Goal: Task Accomplishment & Management: Manage account settings

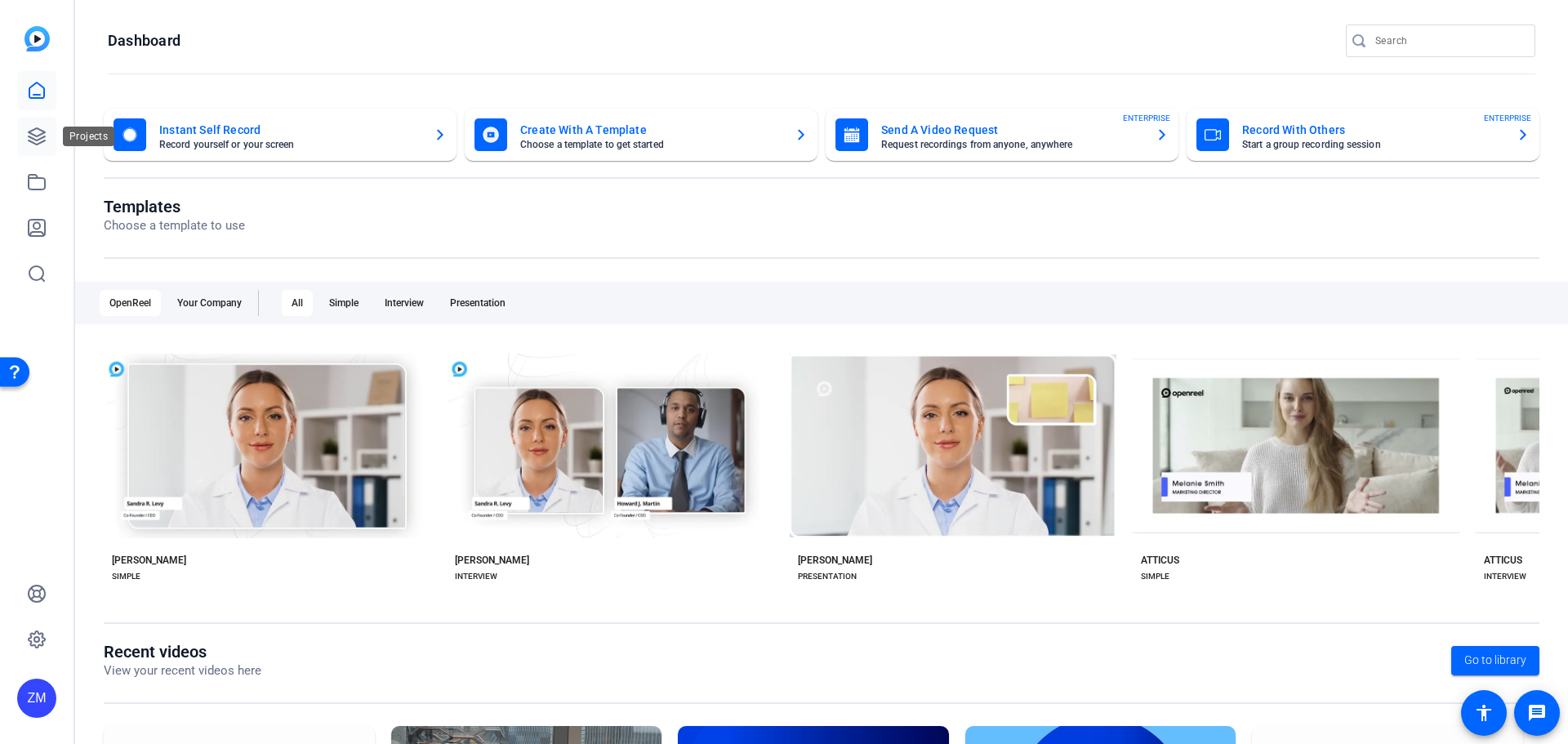
click at [41, 134] on icon at bounding box center [36, 136] width 17 height 17
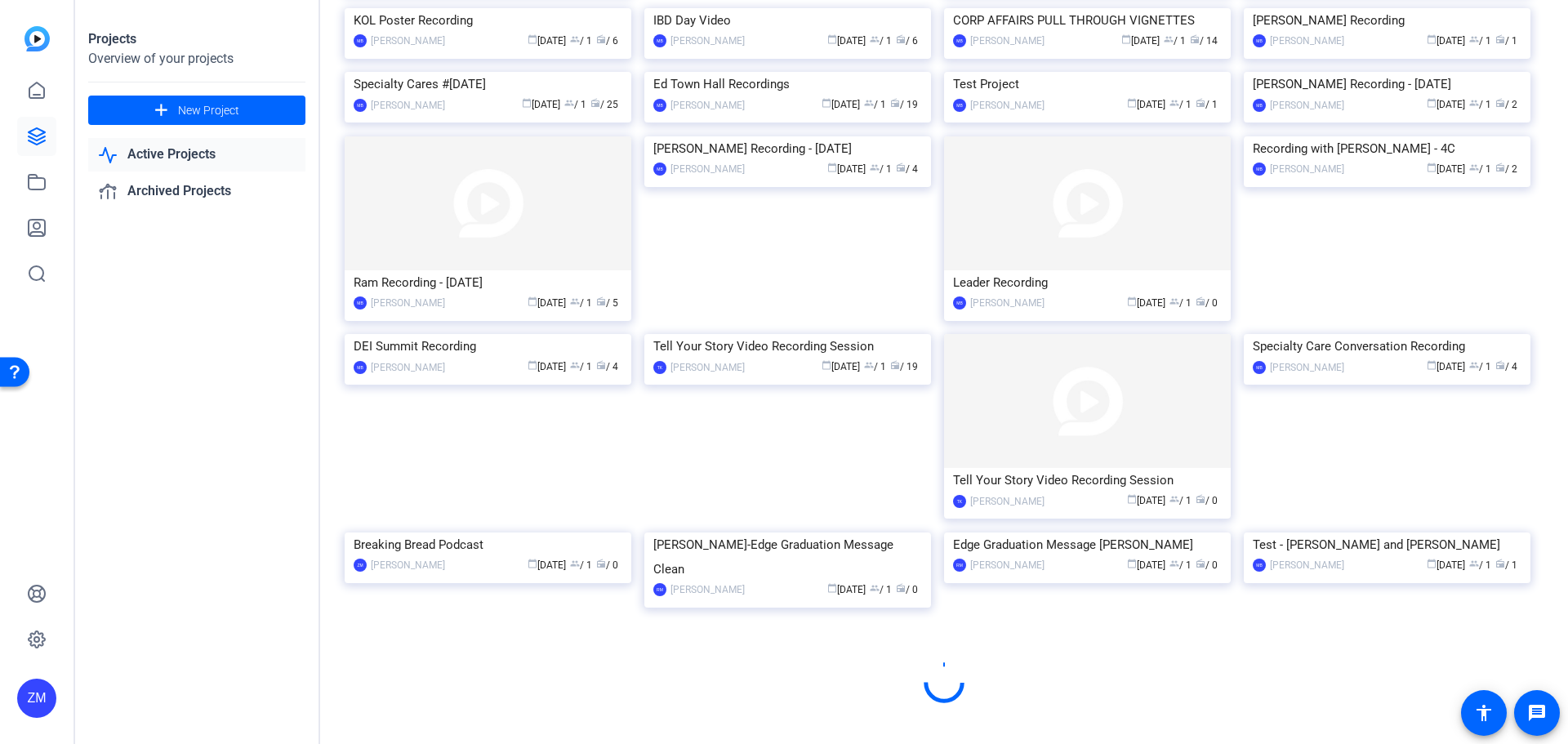
scroll to position [688, 0]
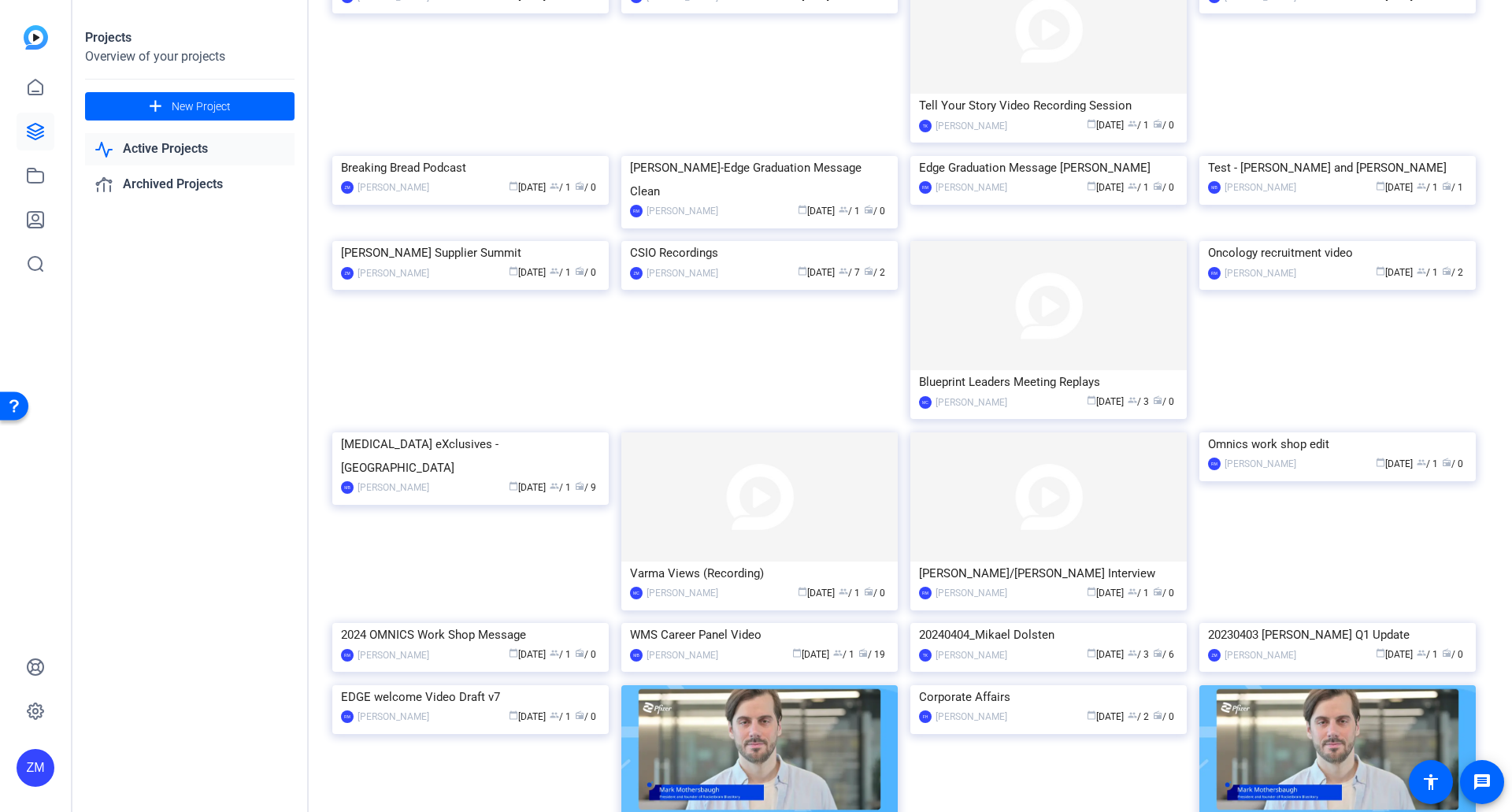
scroll to position [687, 0]
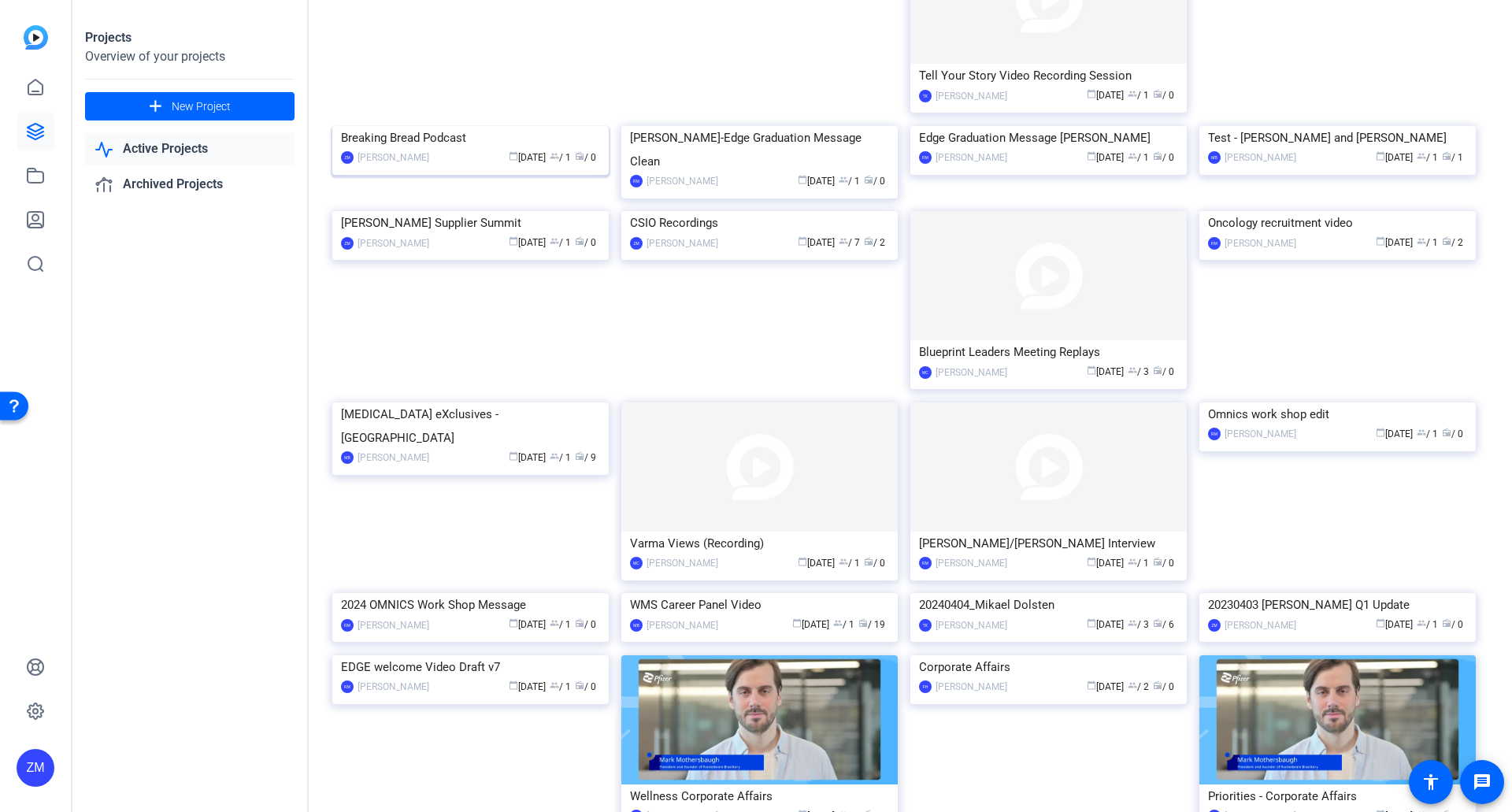
click at [489, 126] on img at bounding box center [471, 126] width 277 height 0
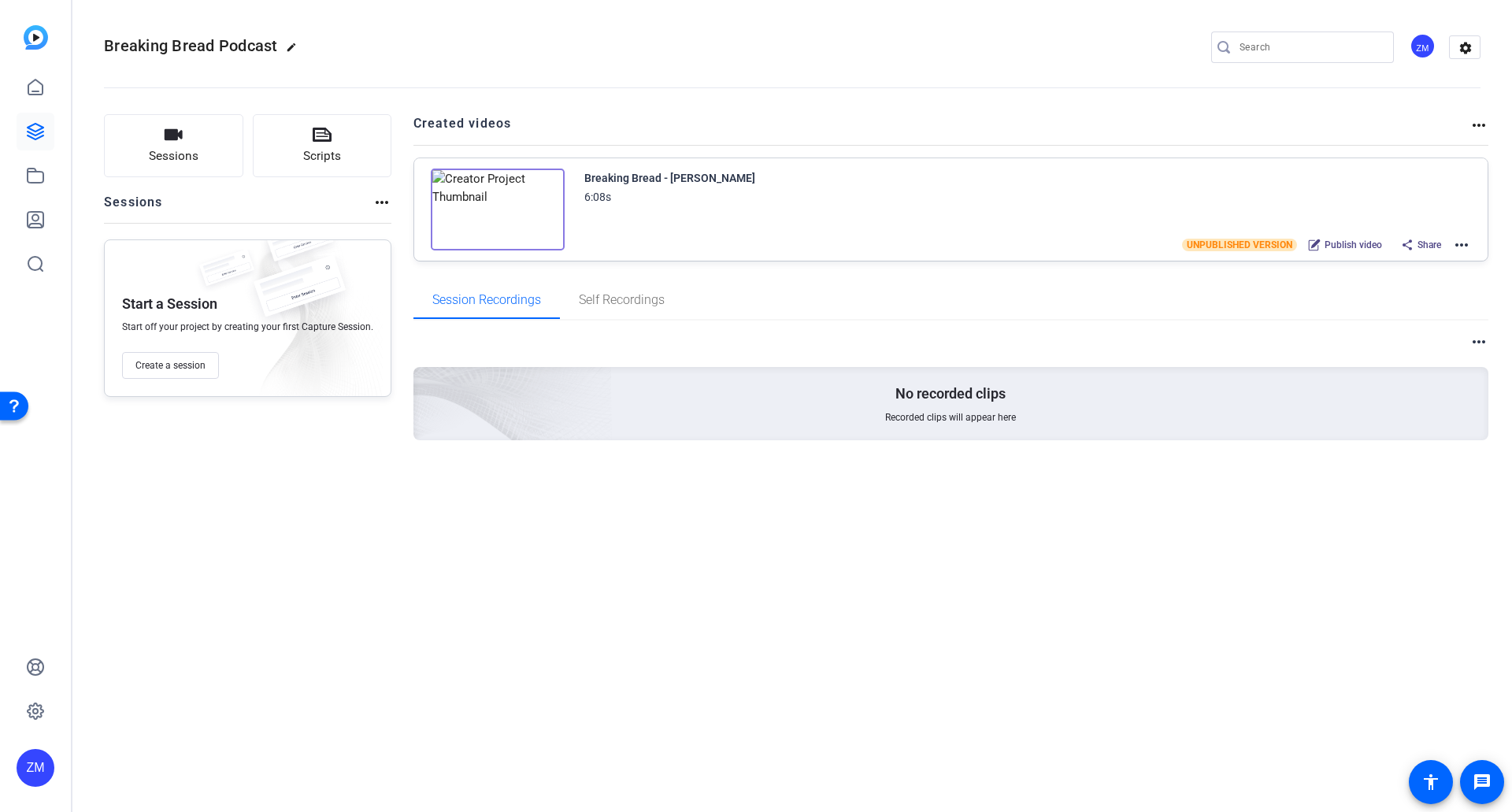
click at [1463, 245] on mat-icon "more_horiz" at bounding box center [1462, 245] width 19 height 19
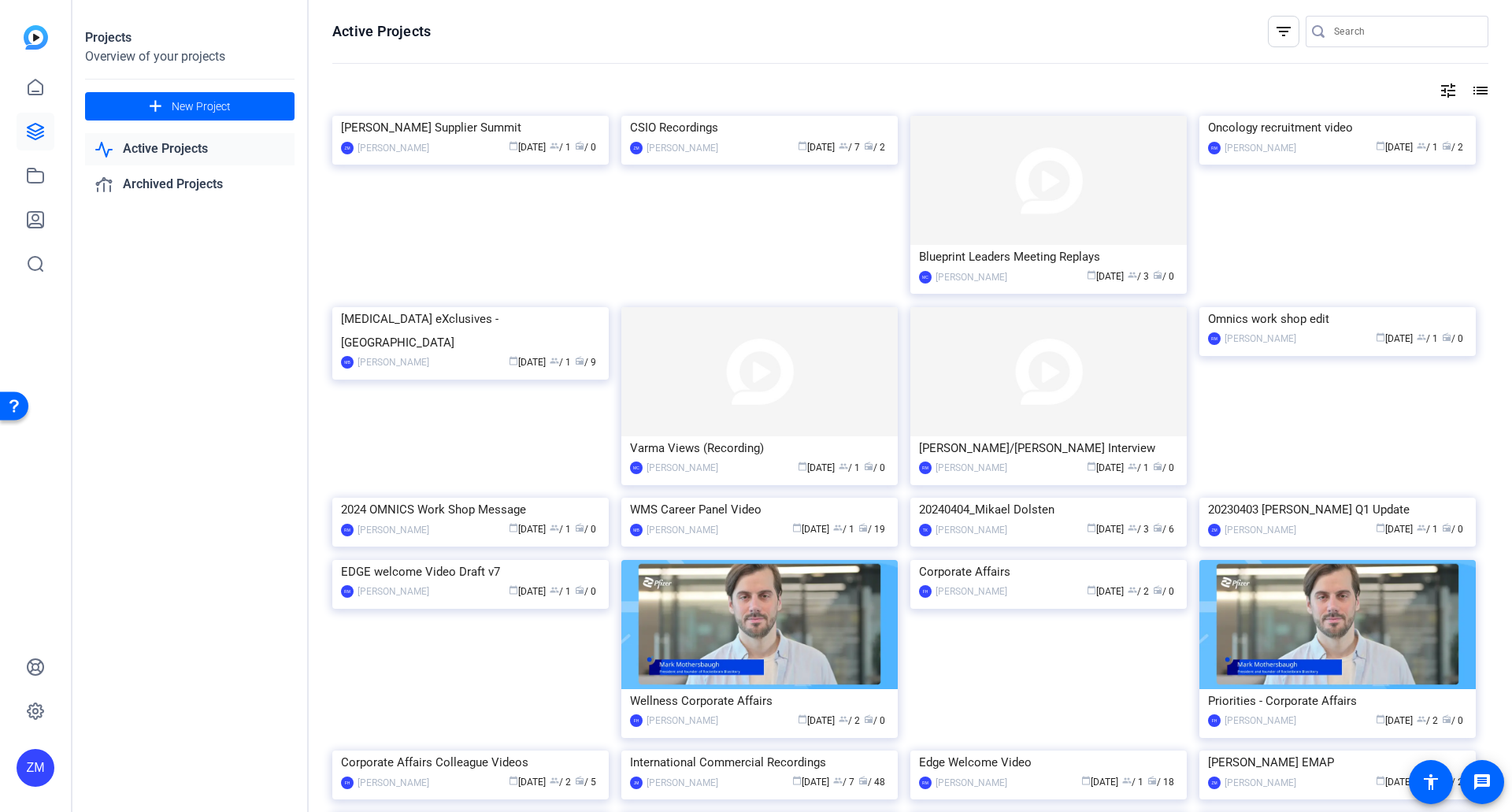
click at [1446, 88] on mat-icon "tune" at bounding box center [1449, 91] width 19 height 19
click at [1335, 123] on span "Newest First" at bounding box center [1316, 123] width 57 height 11
click at [1326, 167] on span "Oldest First" at bounding box center [1317, 175] width 60 height 19
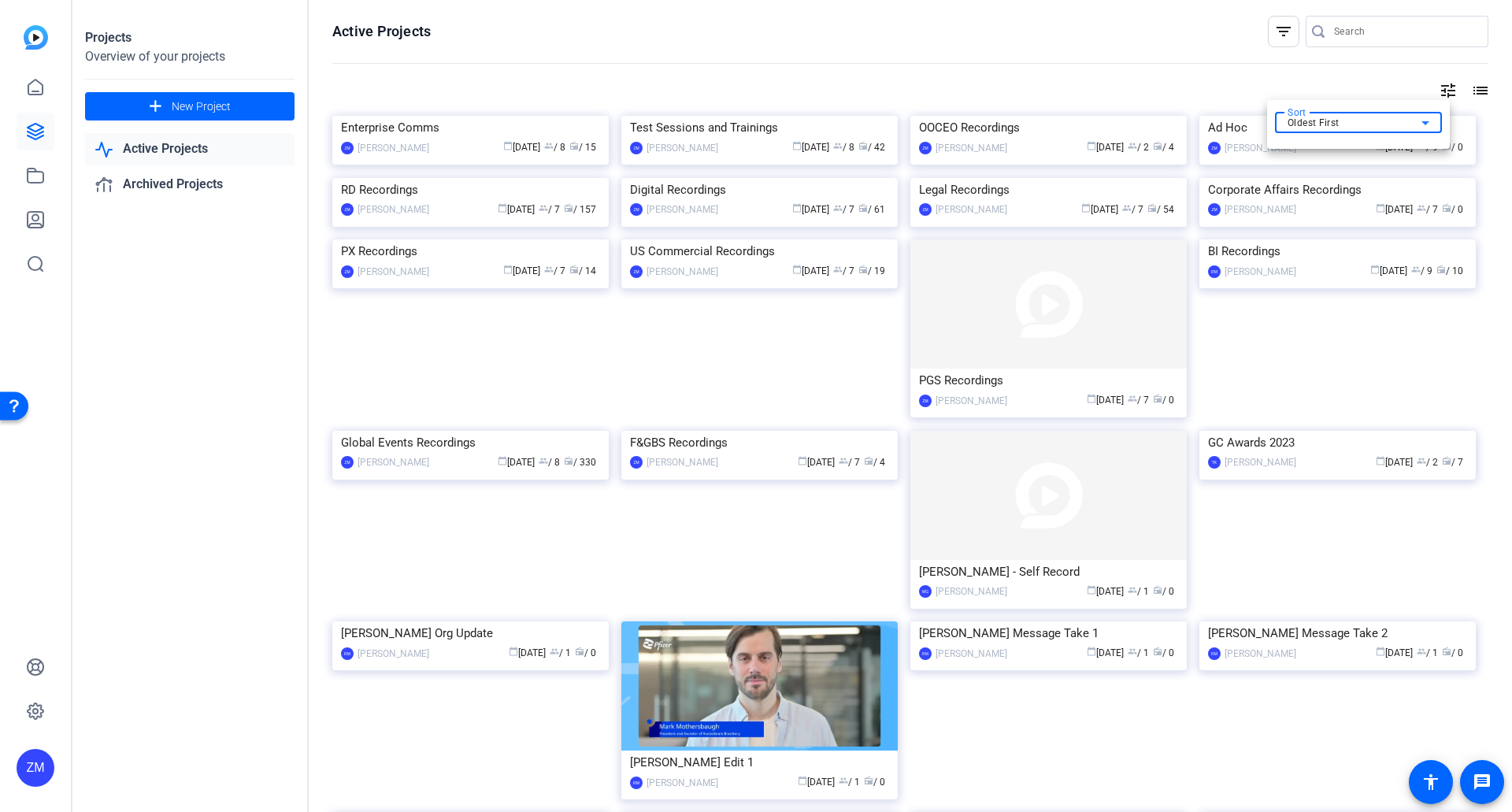
click at [1428, 126] on icon at bounding box center [1425, 123] width 19 height 19
click at [1331, 151] on span "Newest First" at bounding box center [1320, 151] width 65 height 19
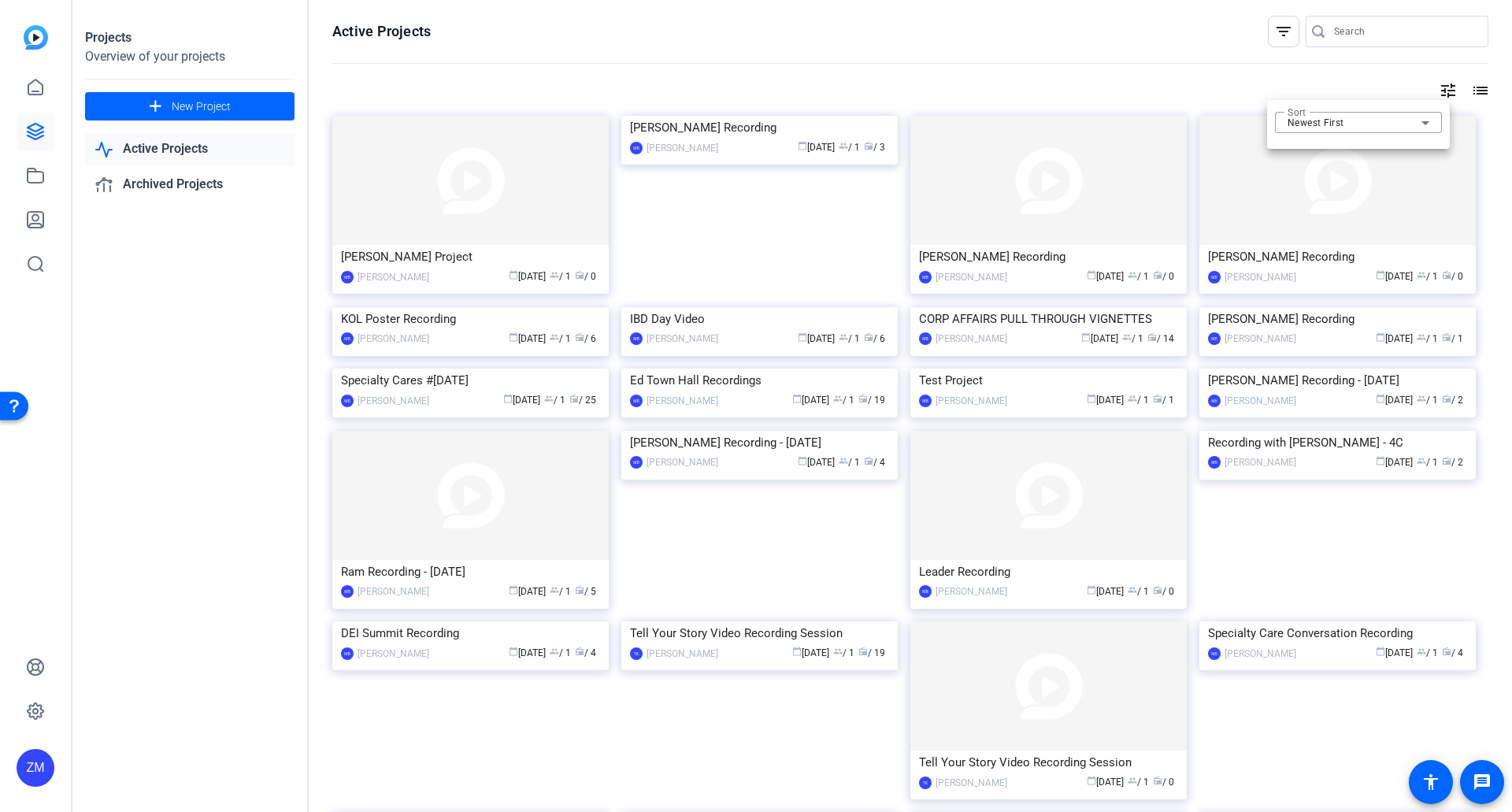
click at [816, 76] on div at bounding box center [756, 406] width 1512 height 812
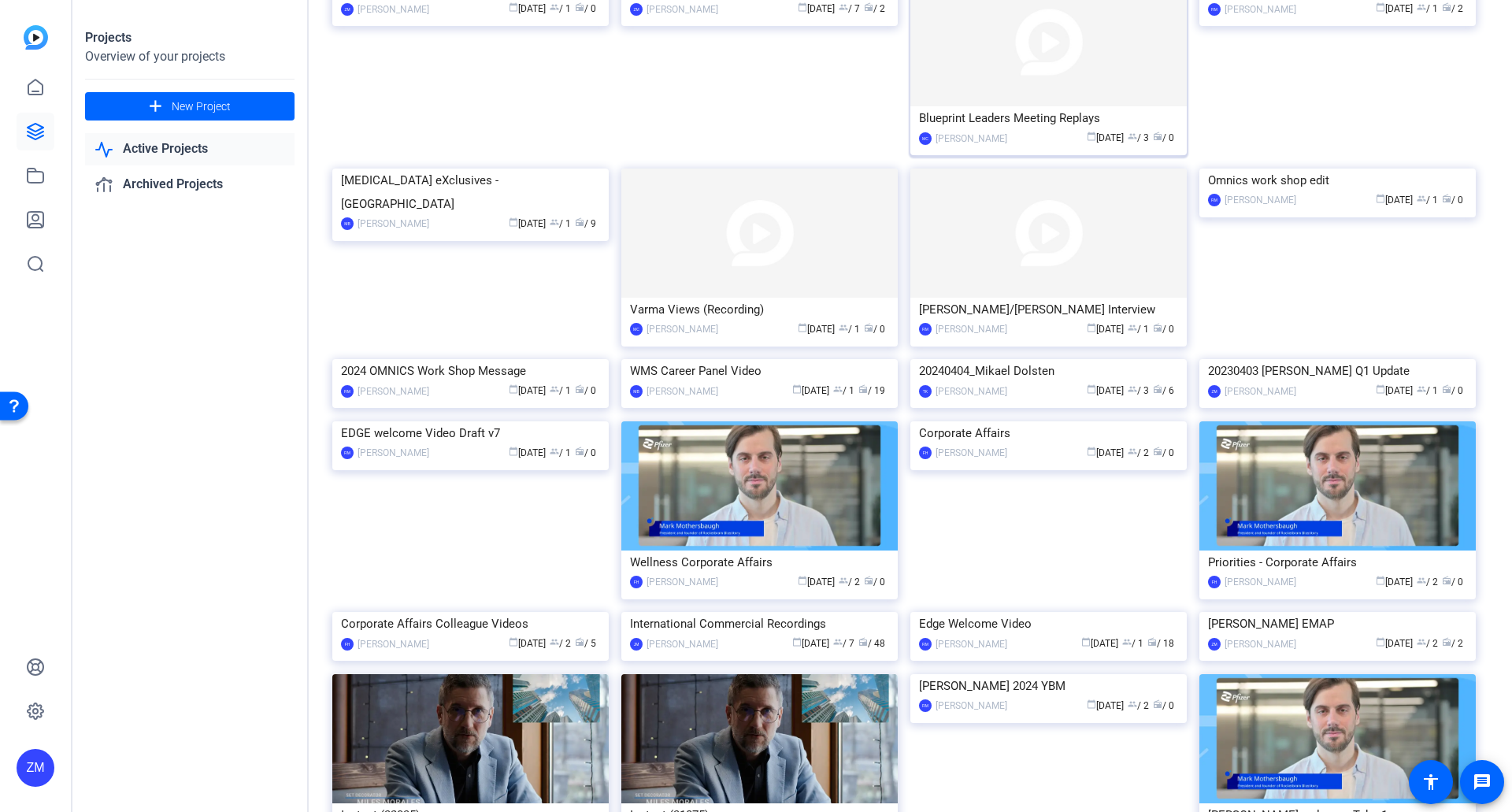
scroll to position [945, 0]
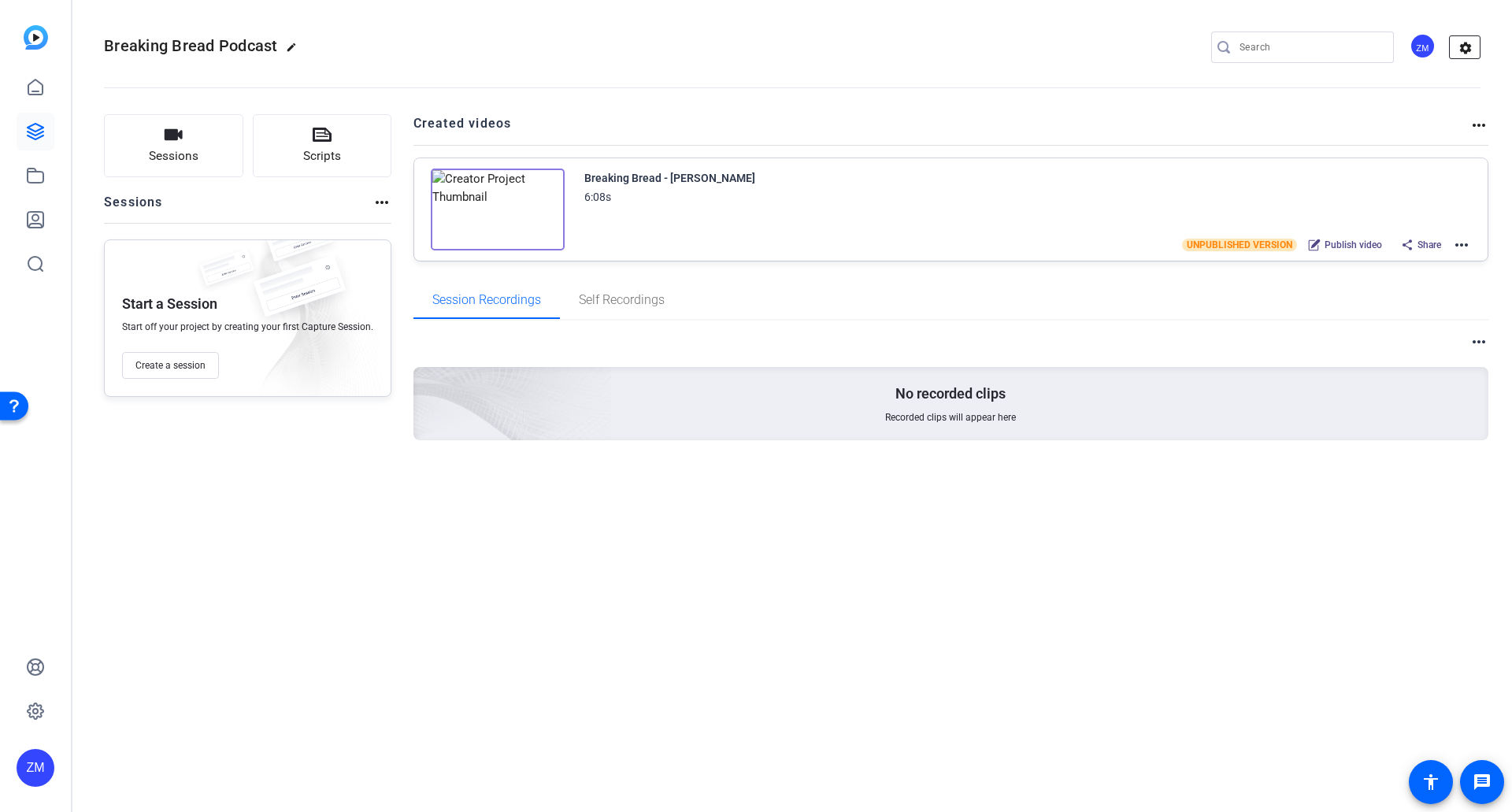
click at [1463, 46] on mat-icon "settings" at bounding box center [1465, 47] width 31 height 24
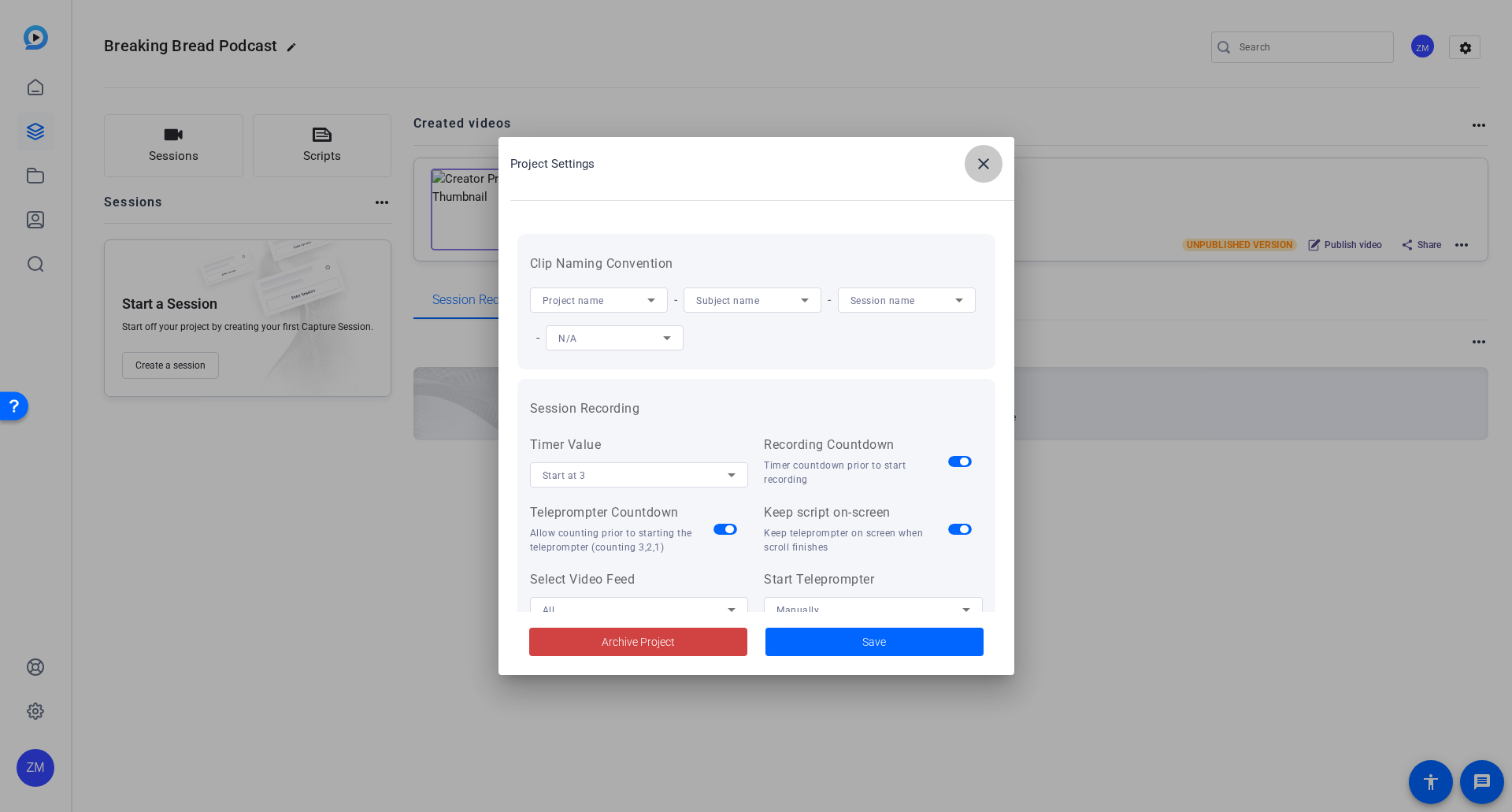
click at [981, 162] on mat-icon "close" at bounding box center [984, 164] width 19 height 19
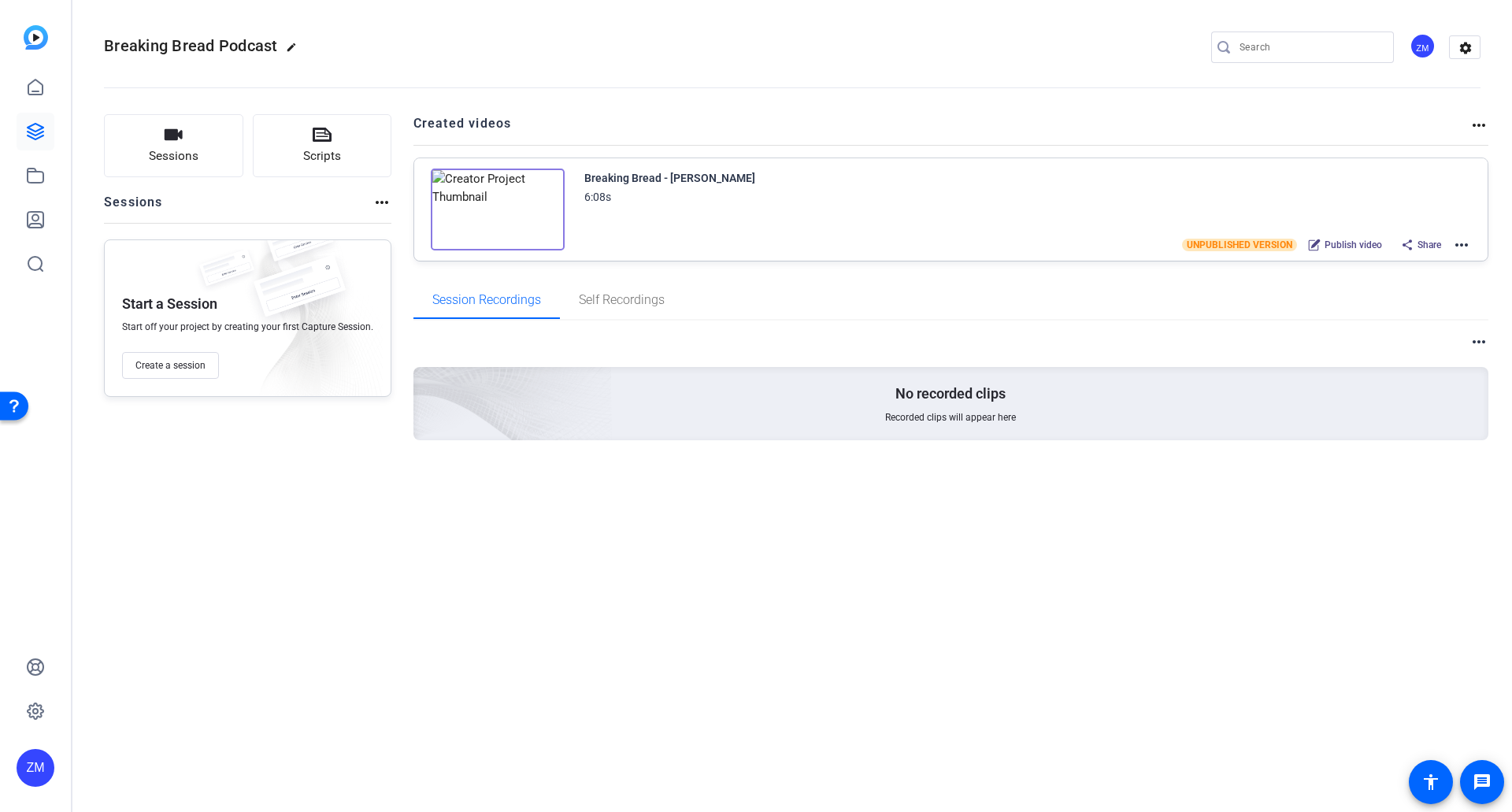
click at [490, 210] on img at bounding box center [498, 209] width 134 height 82
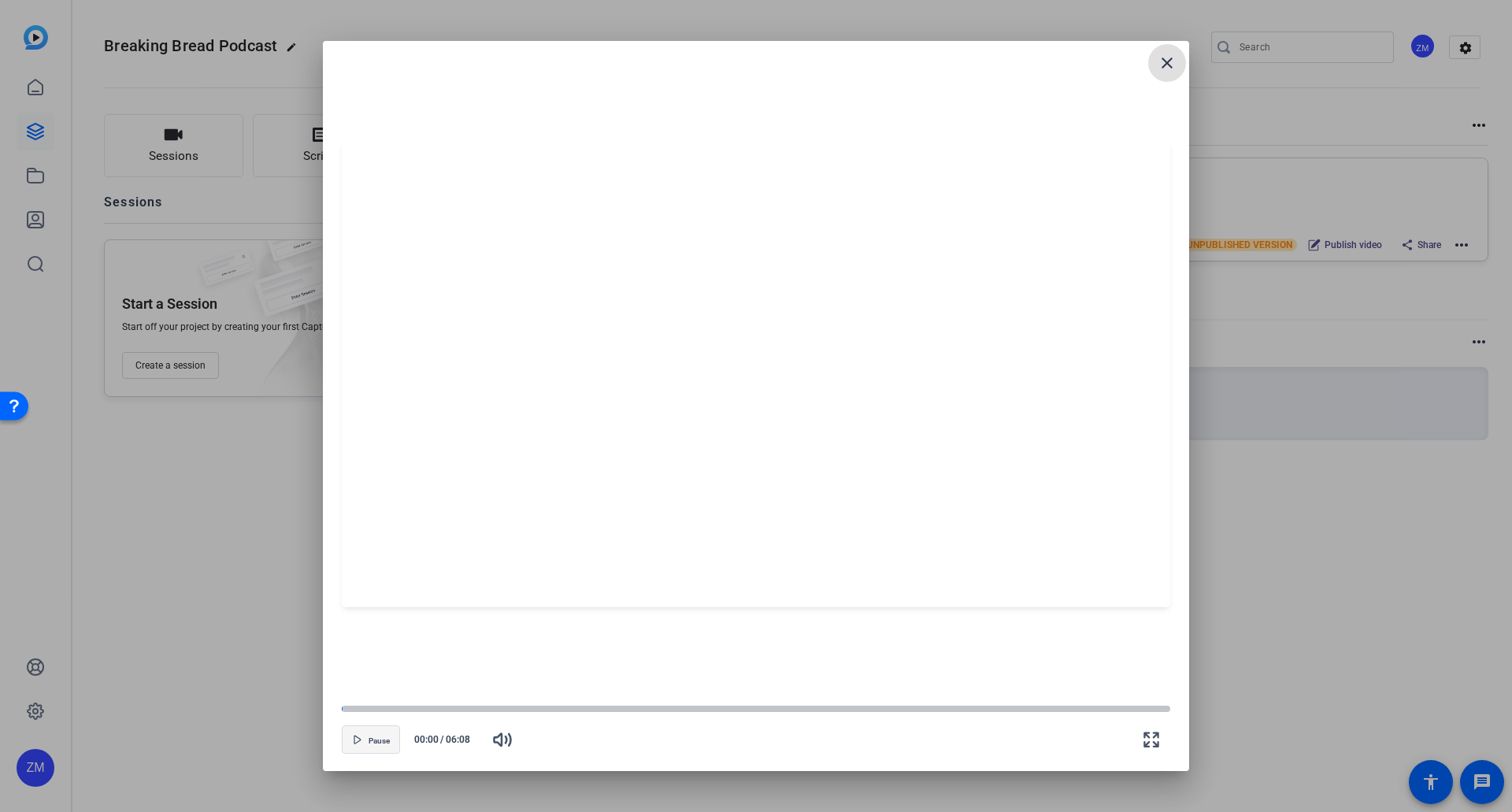
click at [371, 717] on span "Pause" at bounding box center [379, 741] width 22 height 9
click at [372, 717] on span "Play" at bounding box center [379, 741] width 15 height 9
click at [465, 710] on div at bounding box center [756, 709] width 829 height 8
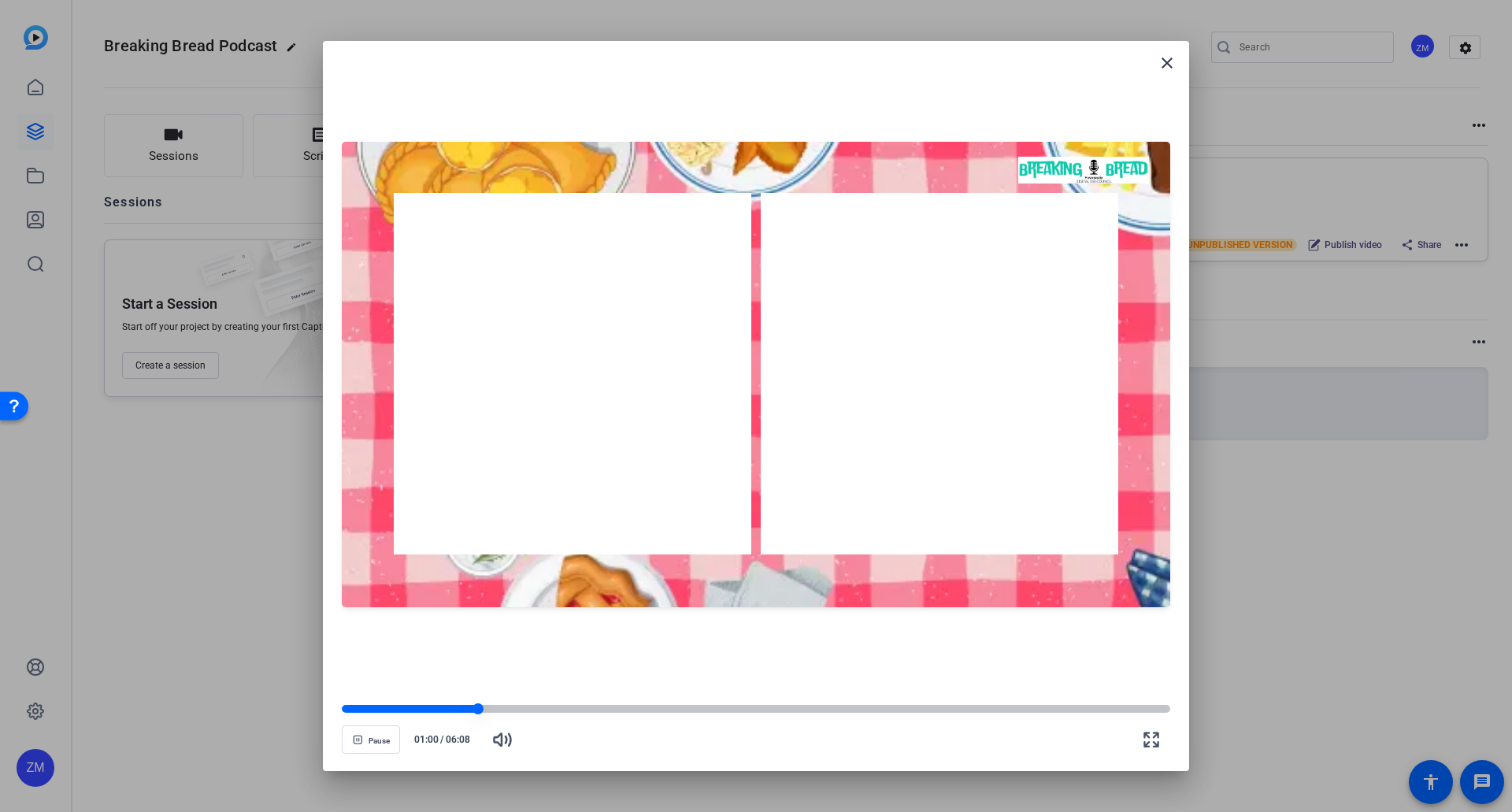
click at [592, 709] on div at bounding box center [756, 709] width 829 height 8
click at [702, 708] on div at bounding box center [756, 709] width 829 height 8
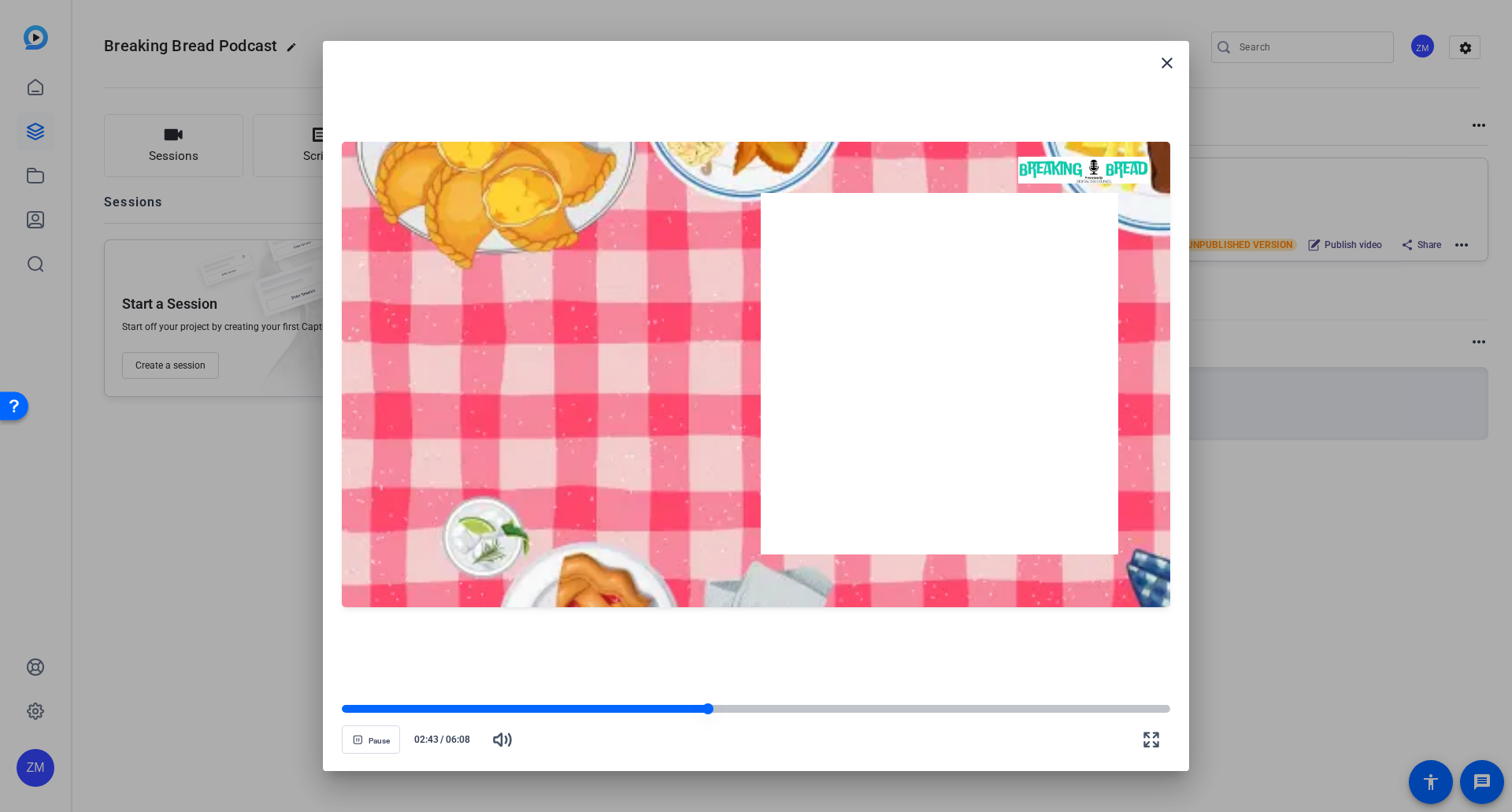
click at [799, 707] on div at bounding box center [756, 709] width 829 height 8
click at [872, 707] on div at bounding box center [756, 709] width 829 height 8
click at [988, 707] on div at bounding box center [756, 709] width 829 height 8
click at [1084, 707] on div at bounding box center [756, 709] width 829 height 8
click at [1150, 708] on div at bounding box center [756, 709] width 829 height 8
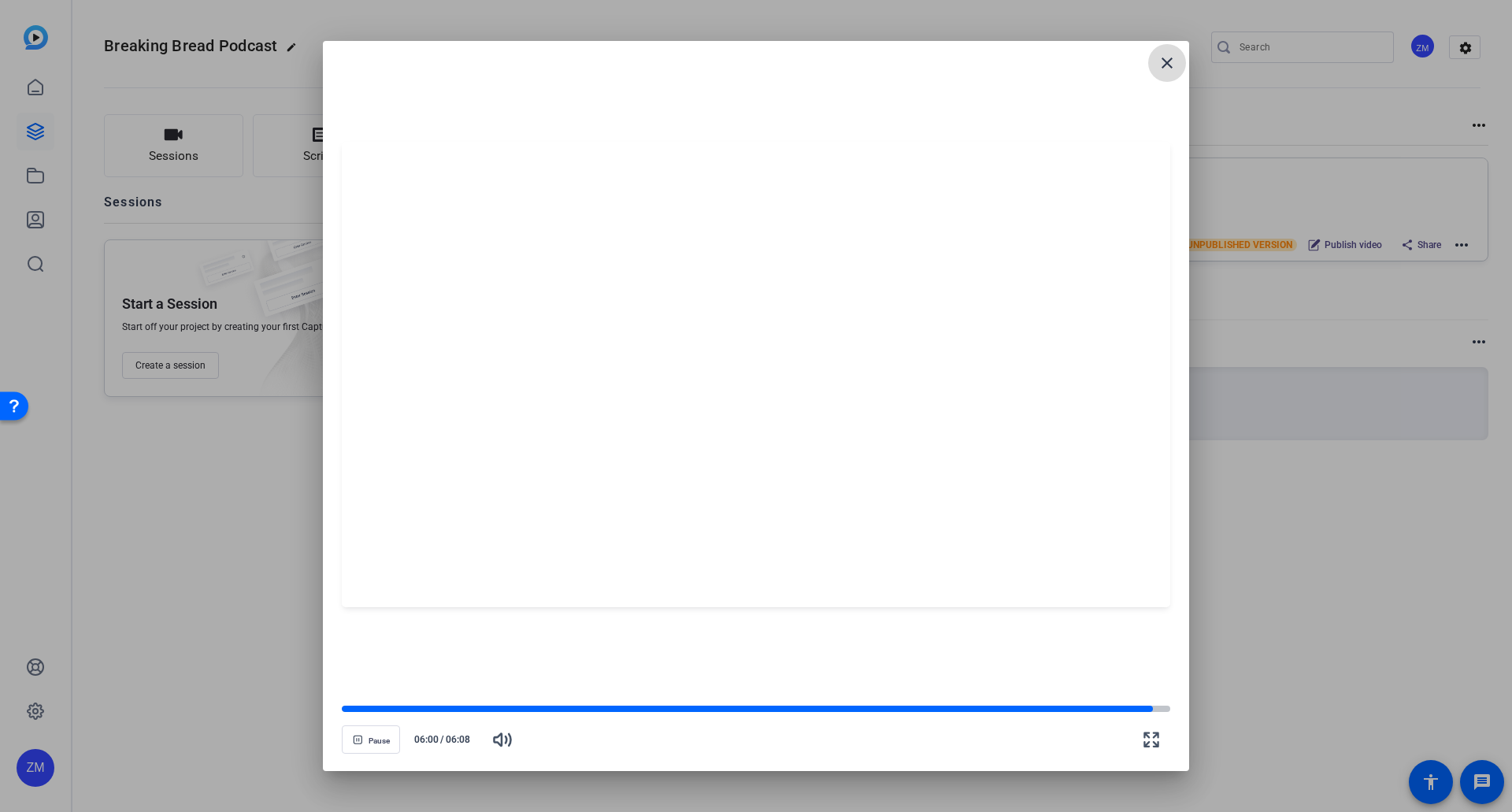
click at [1166, 56] on mat-icon "close" at bounding box center [1167, 63] width 19 height 19
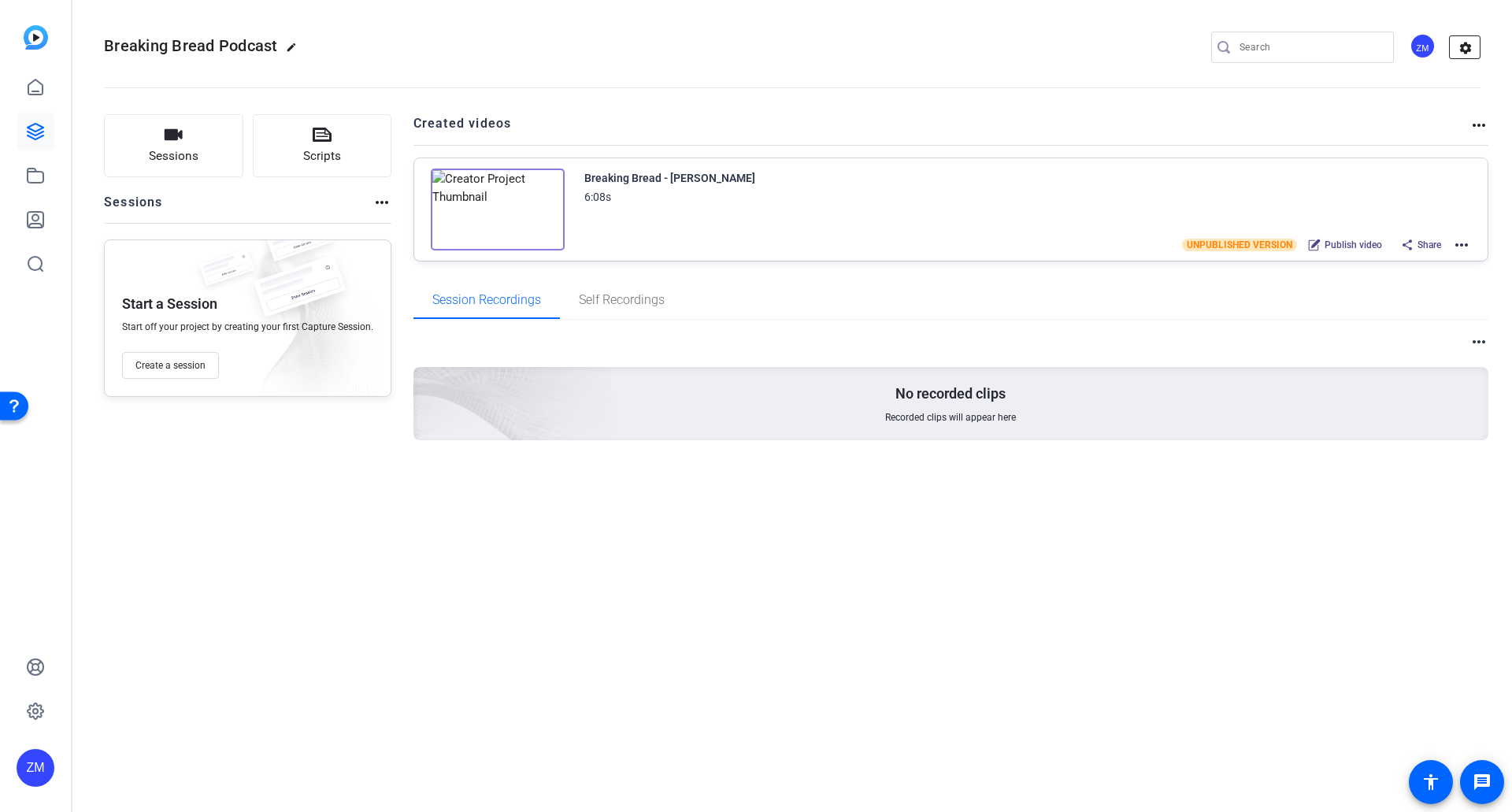
click at [1470, 41] on mat-icon "settings" at bounding box center [1465, 47] width 31 height 24
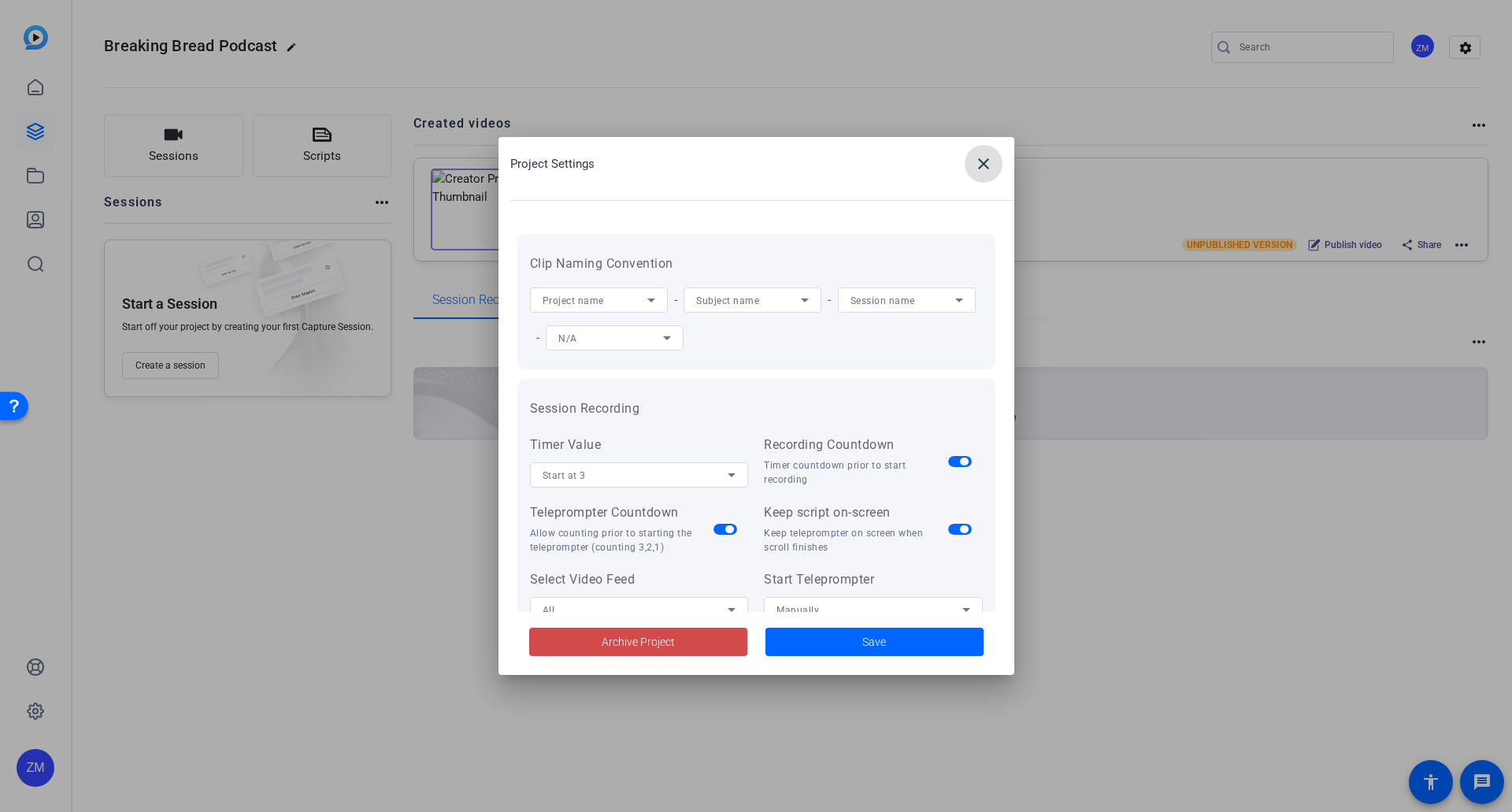
click at [642, 640] on span "Archive Project" at bounding box center [639, 643] width 74 height 17
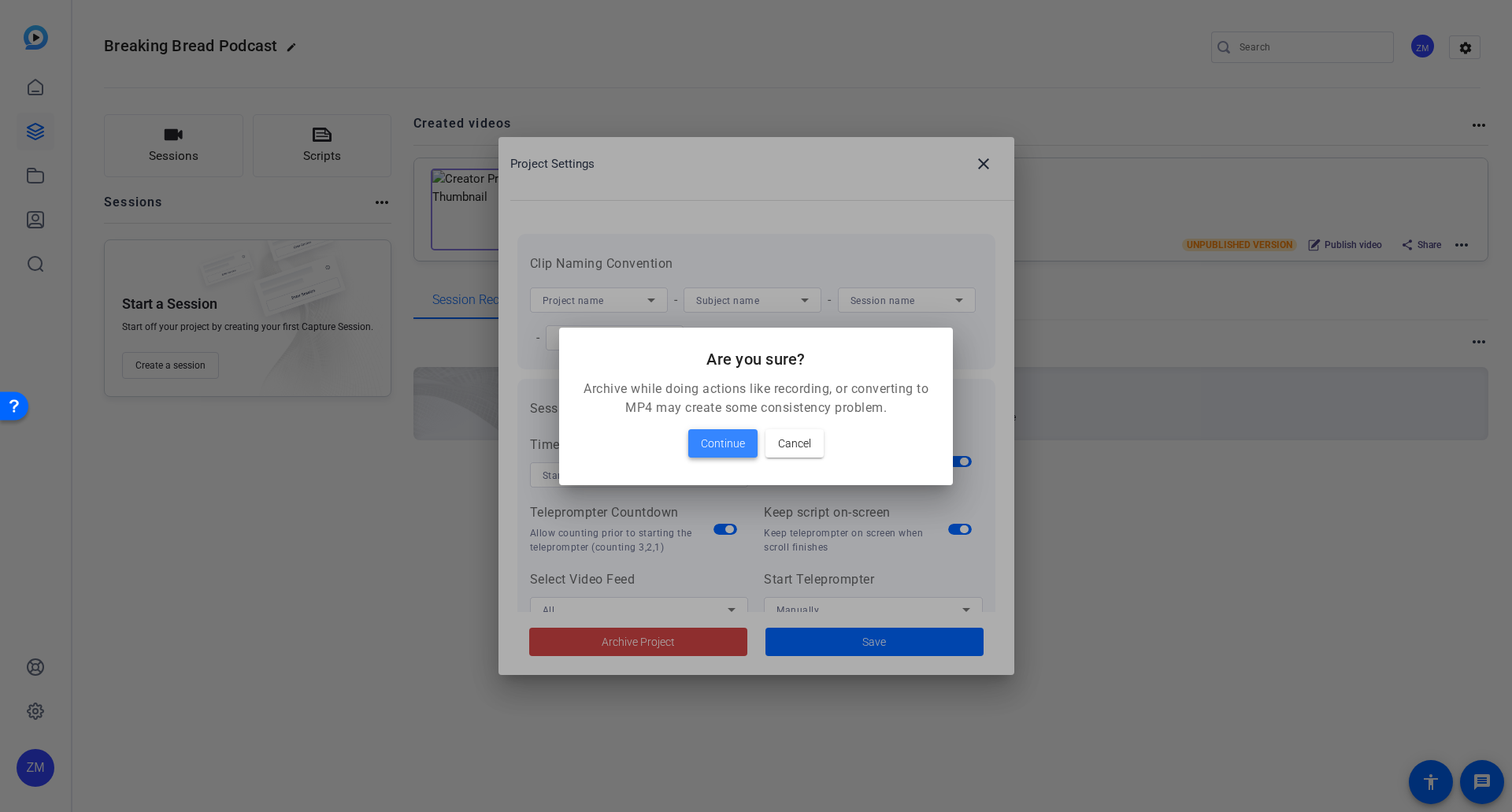
click at [726, 441] on span "Continue" at bounding box center [723, 443] width 44 height 19
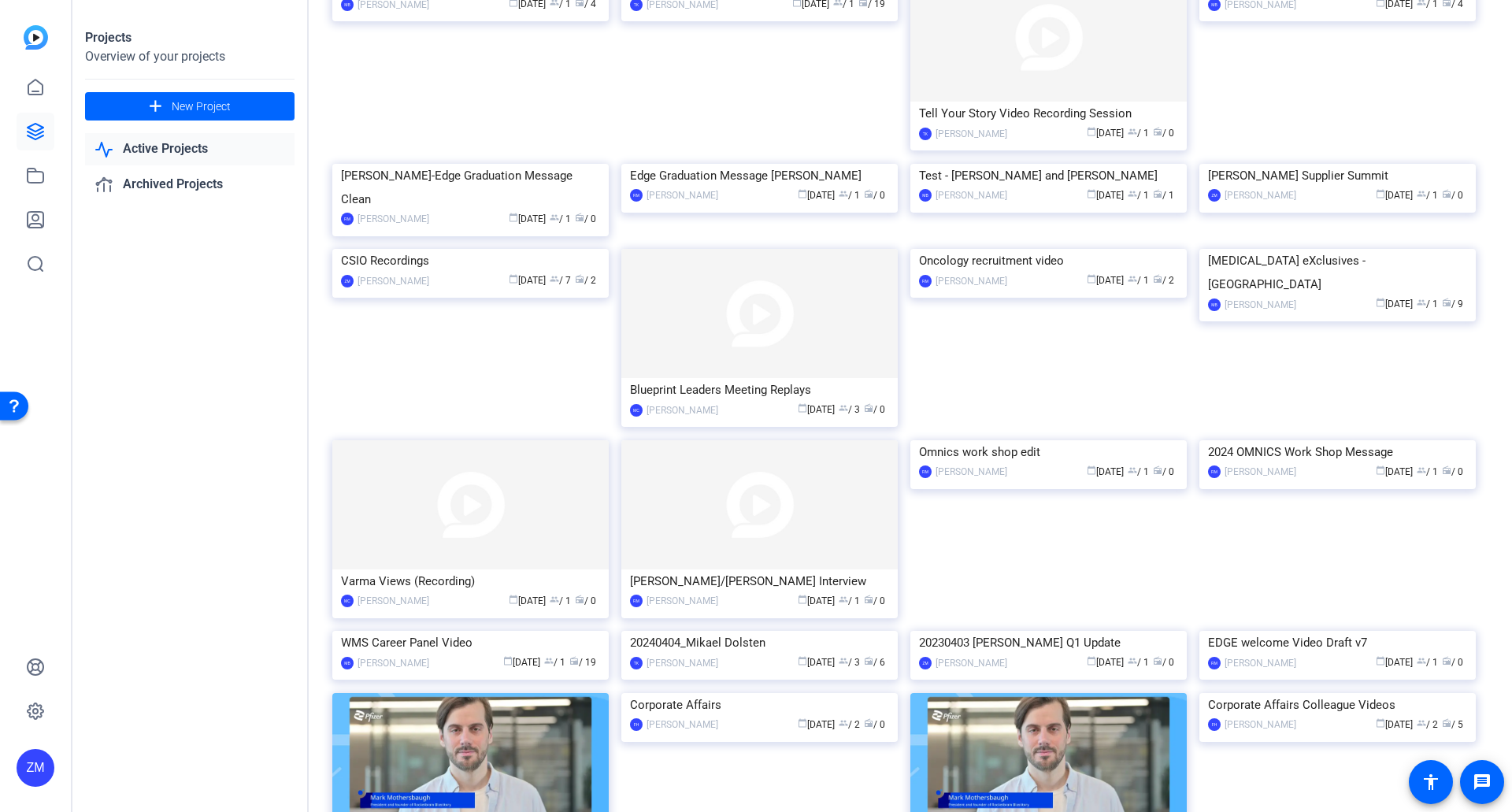
scroll to position [687, 0]
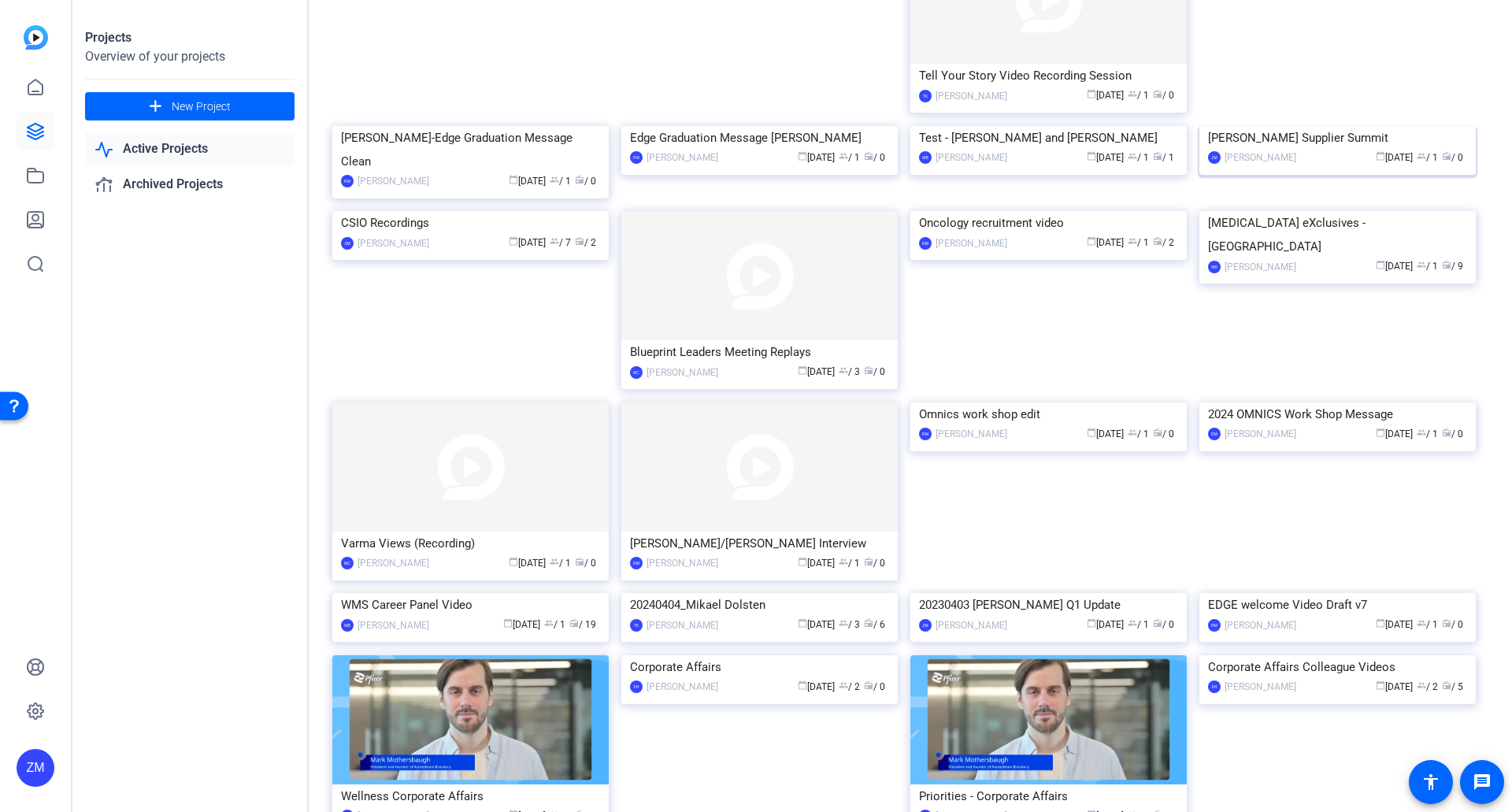
click at [1316, 149] on div "[PERSON_NAME] Supplier Summit" at bounding box center [1337, 137] width 259 height 24
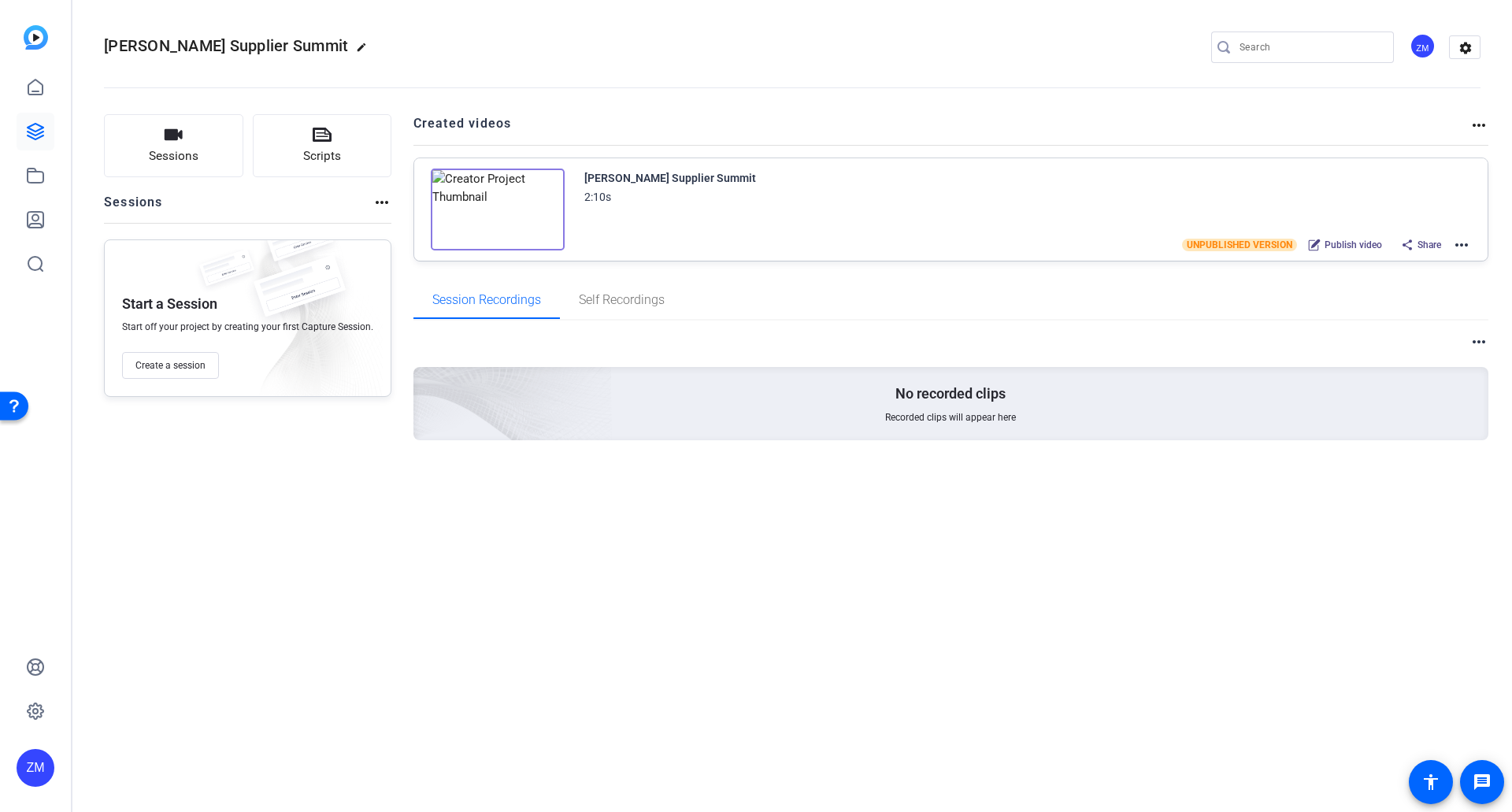
click at [1463, 244] on mat-icon "more_horiz" at bounding box center [1462, 245] width 19 height 19
click at [1382, 382] on span "Download Video" at bounding box center [1404, 382] width 110 height 19
click at [1469, 45] on mat-icon "settings" at bounding box center [1465, 47] width 31 height 24
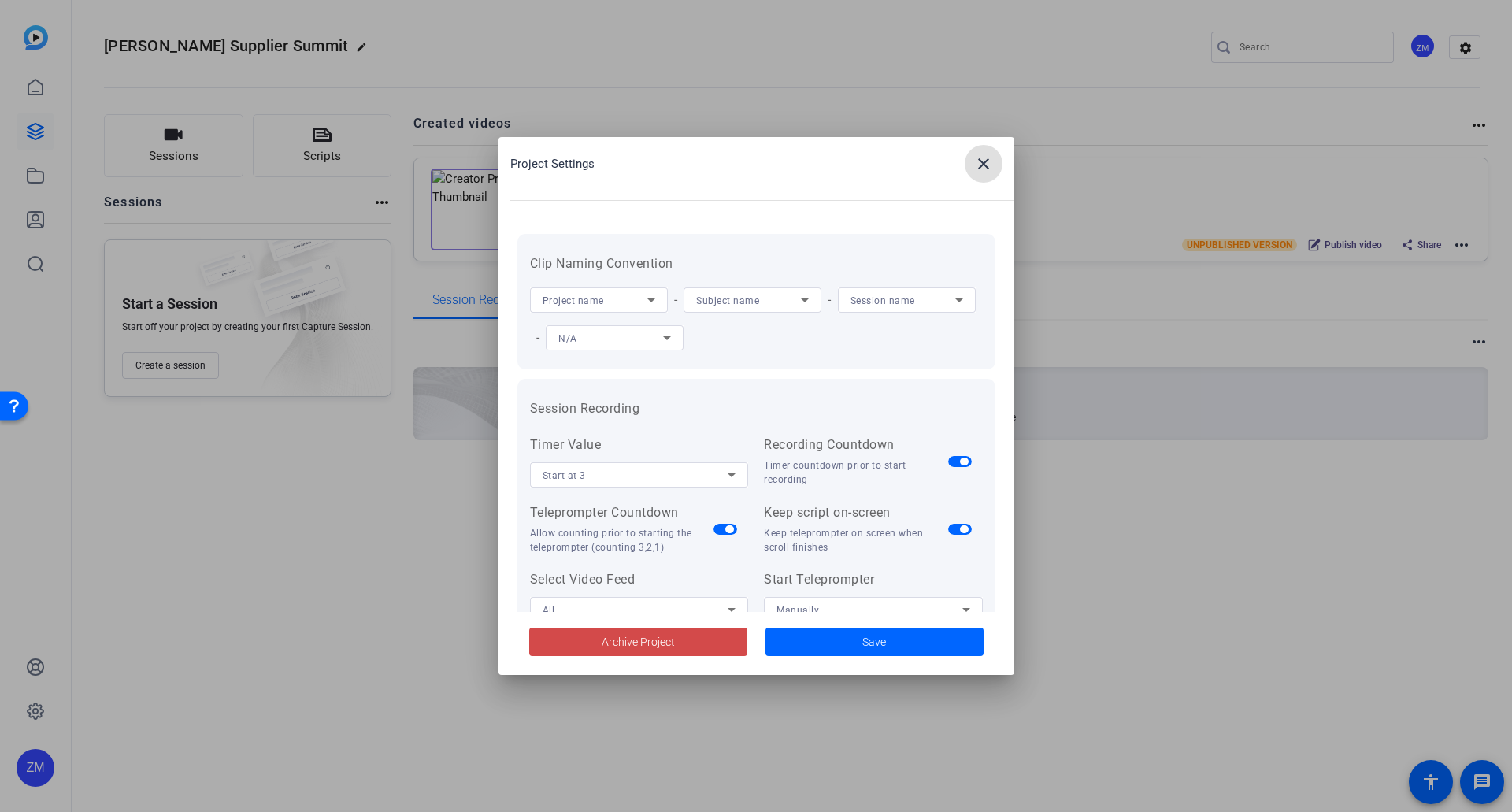
click at [653, 640] on span "Archive Project" at bounding box center [639, 643] width 74 height 17
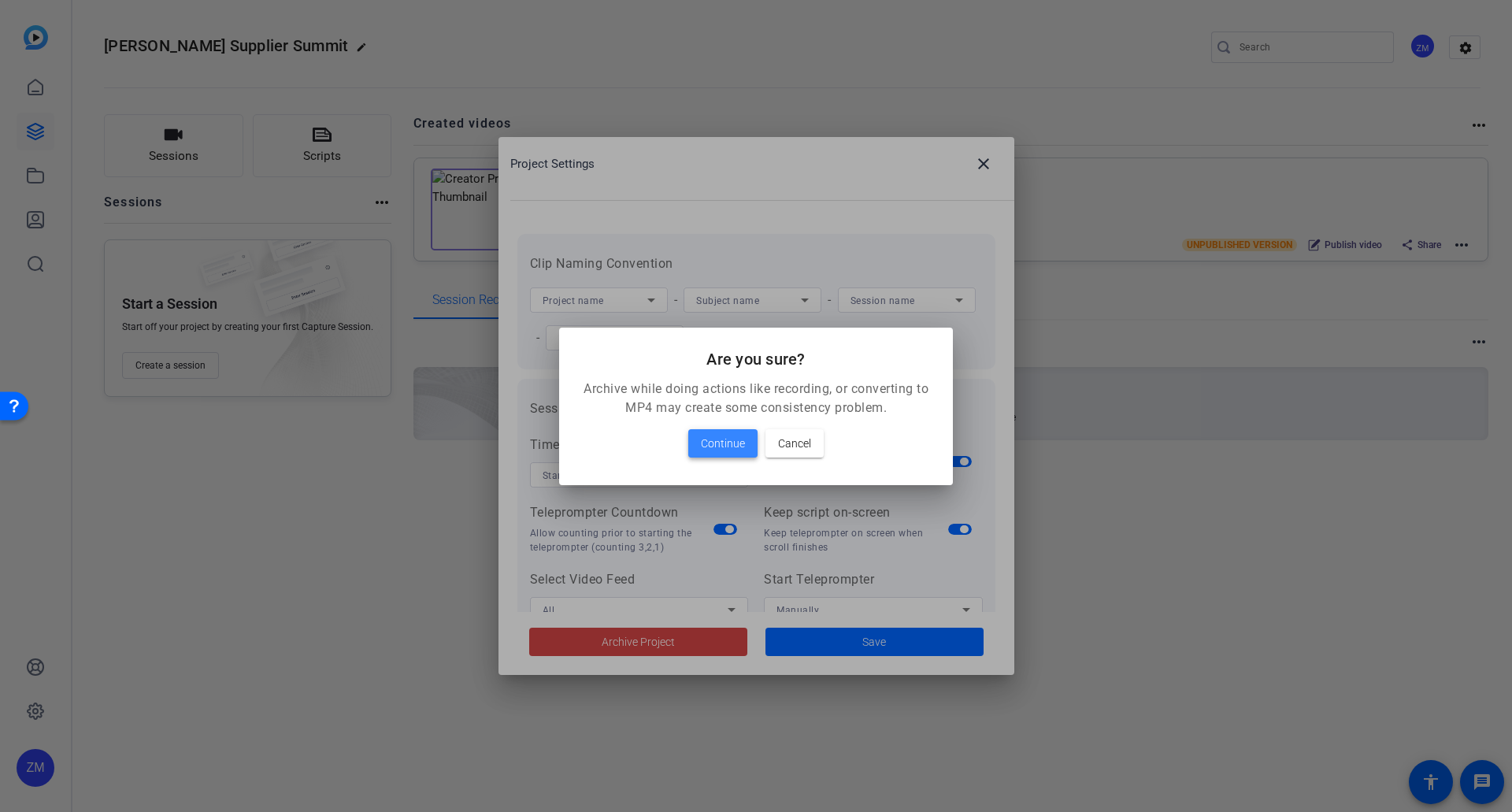
click at [707, 451] on span "Continue" at bounding box center [723, 443] width 44 height 19
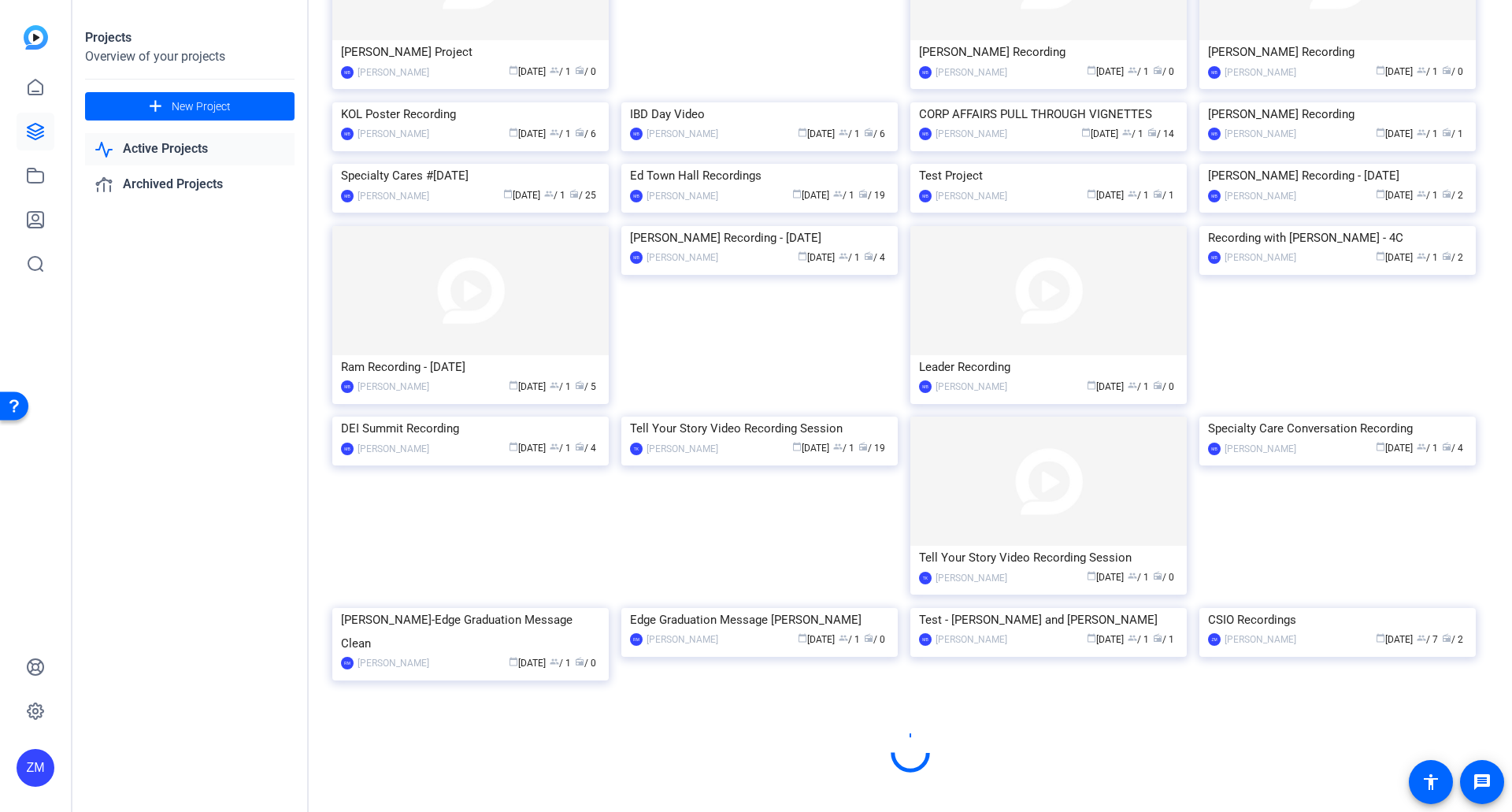
scroll to position [569, 0]
